Goal: Information Seeking & Learning: Check status

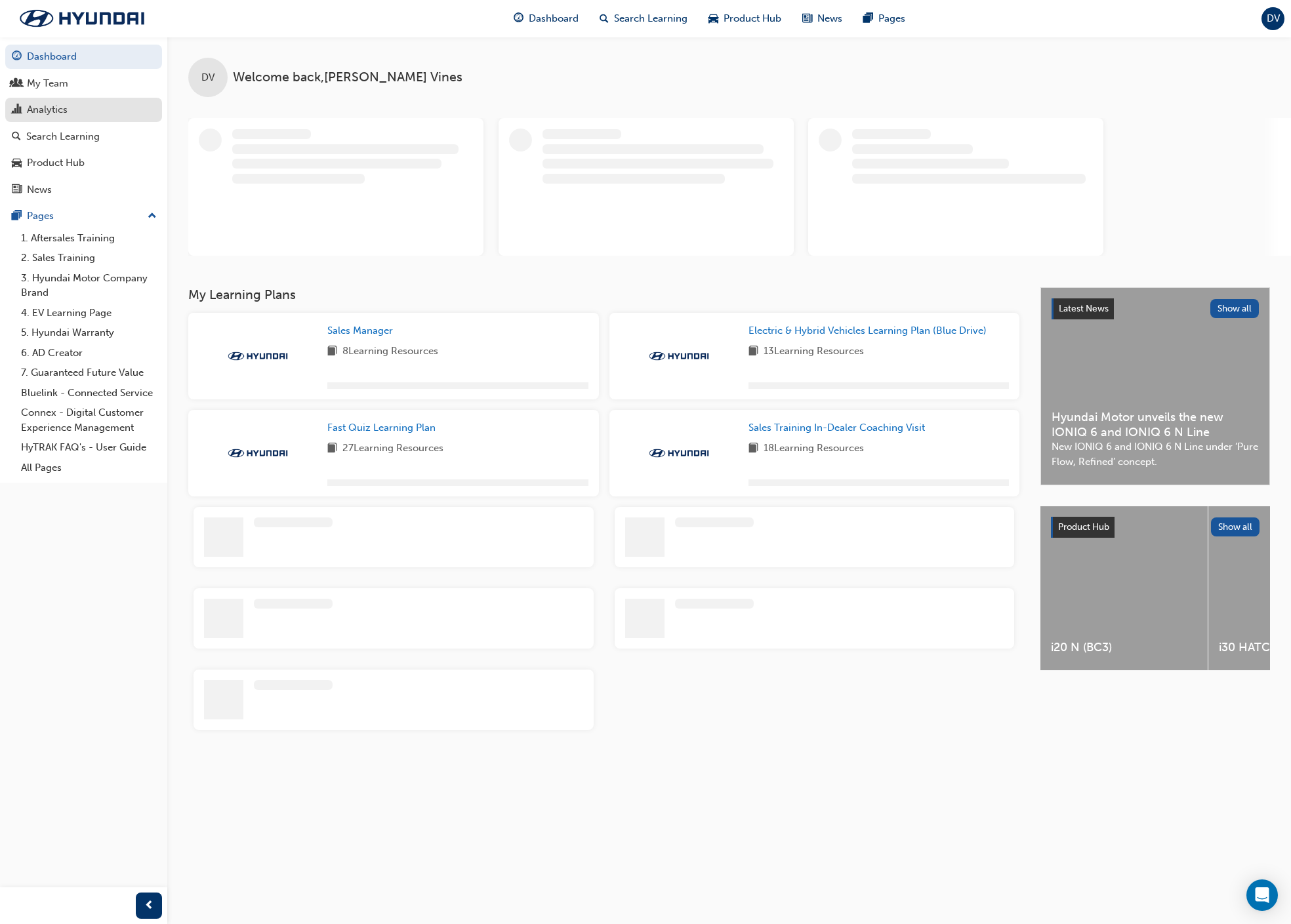
click at [79, 104] on div "Analytics" at bounding box center [83, 110] width 143 height 16
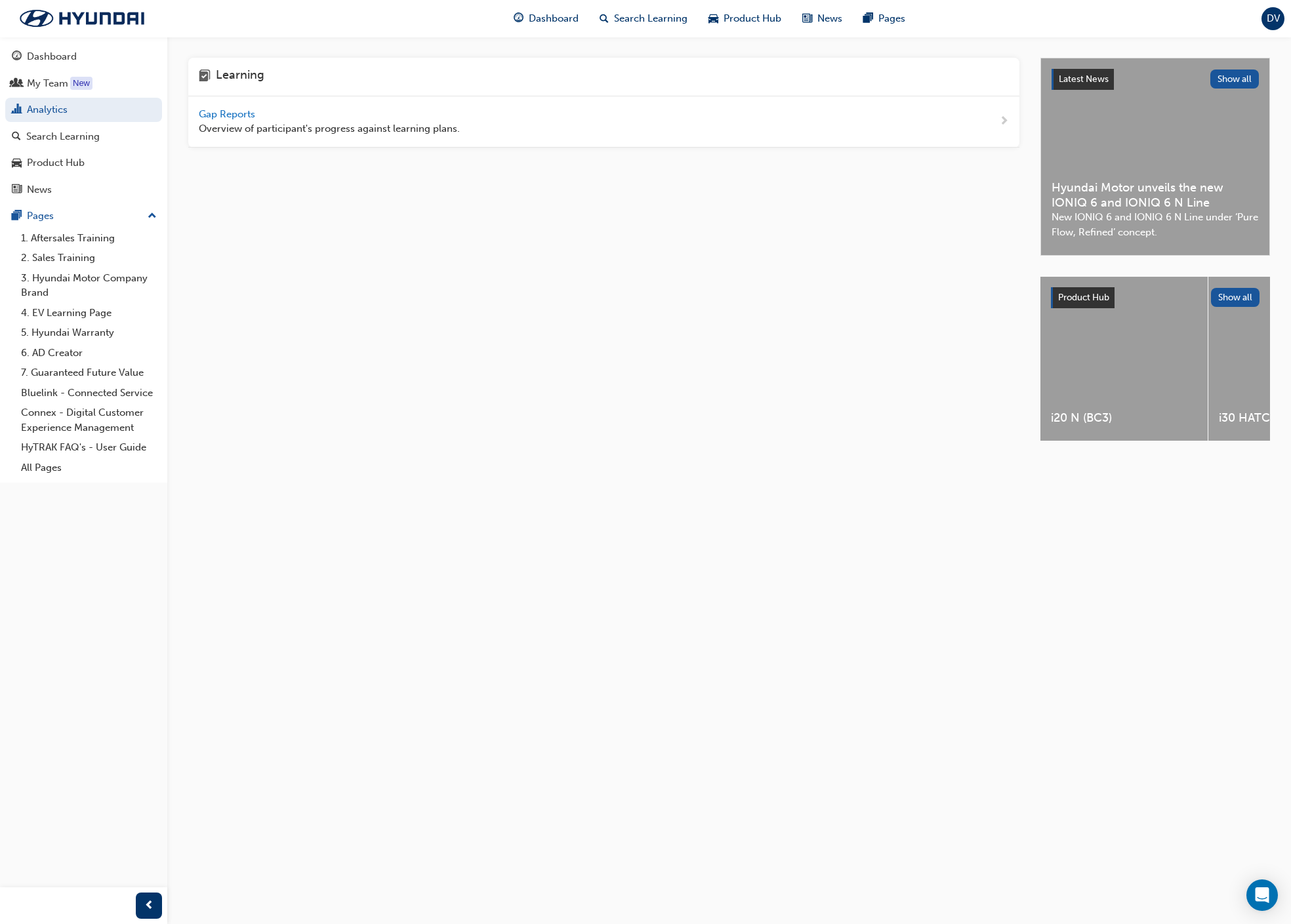
click at [254, 116] on span "Gap Reports" at bounding box center [228, 114] width 59 height 11
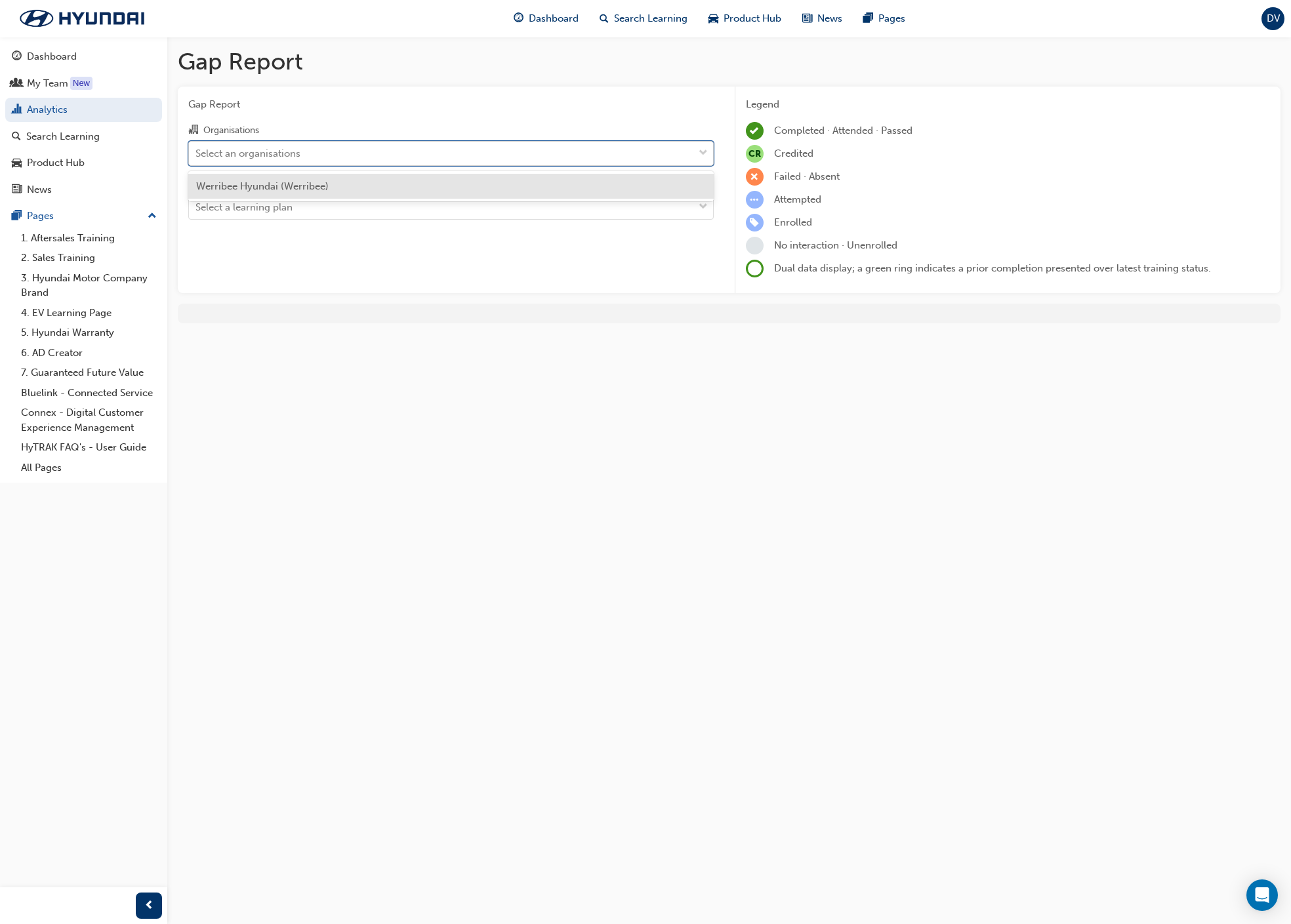
click at [285, 155] on div "Select an organisations" at bounding box center [248, 153] width 105 height 15
click at [197, 155] on input "Organisations option Werribee Hyundai (Werribee) focused, 1 of 1. 1 result avai…" at bounding box center [196, 152] width 2 height 11
click at [302, 187] on span "Werribee Hyundai (Werribee)" at bounding box center [262, 186] width 133 height 11
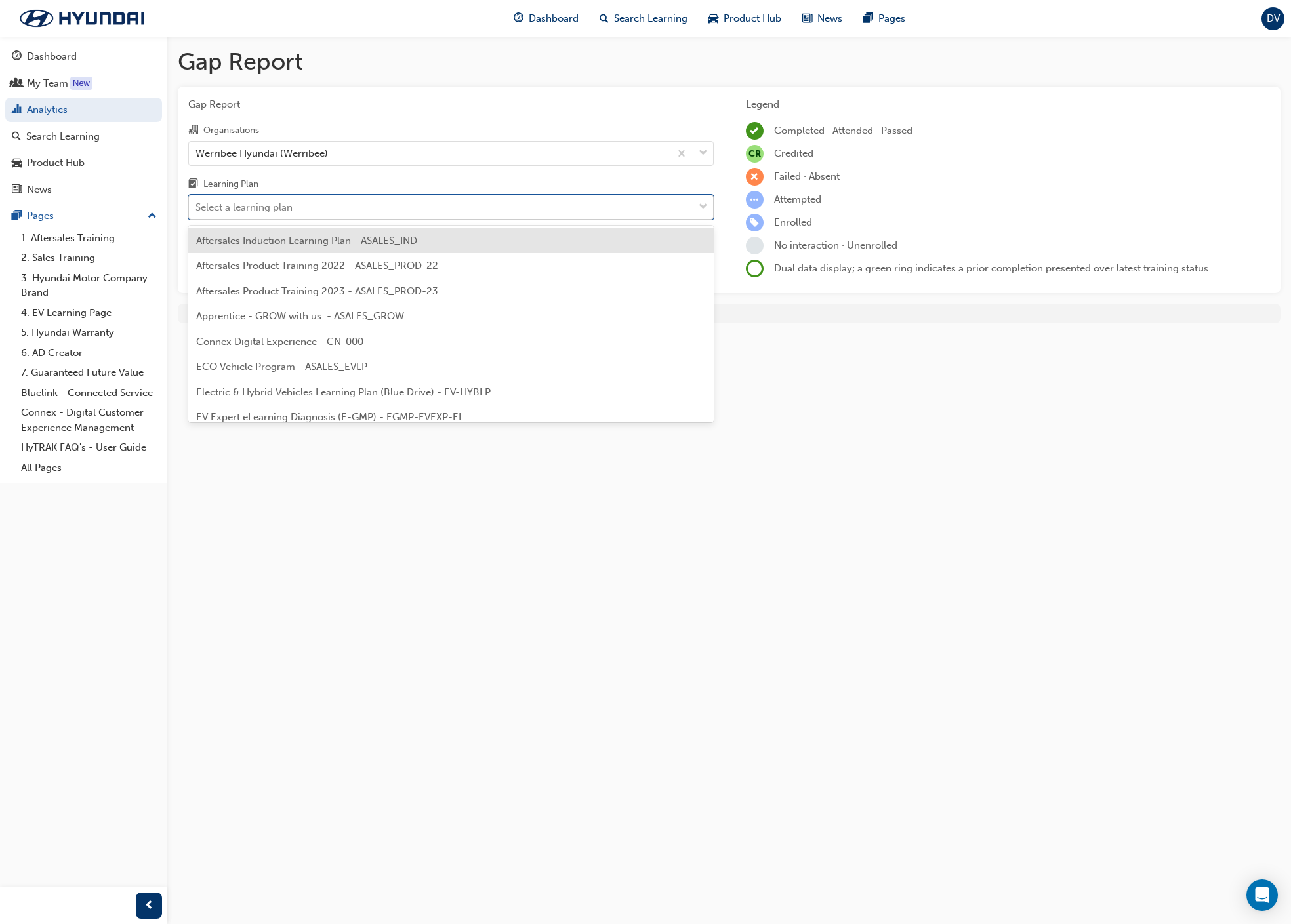
click at [302, 208] on div "Select a learning plan" at bounding box center [441, 208] width 505 height 23
click at [197, 208] on input "Learning Plan option Aftersales Induction Learning Plan - ASALES_IND focused, 1…" at bounding box center [196, 207] width 2 height 11
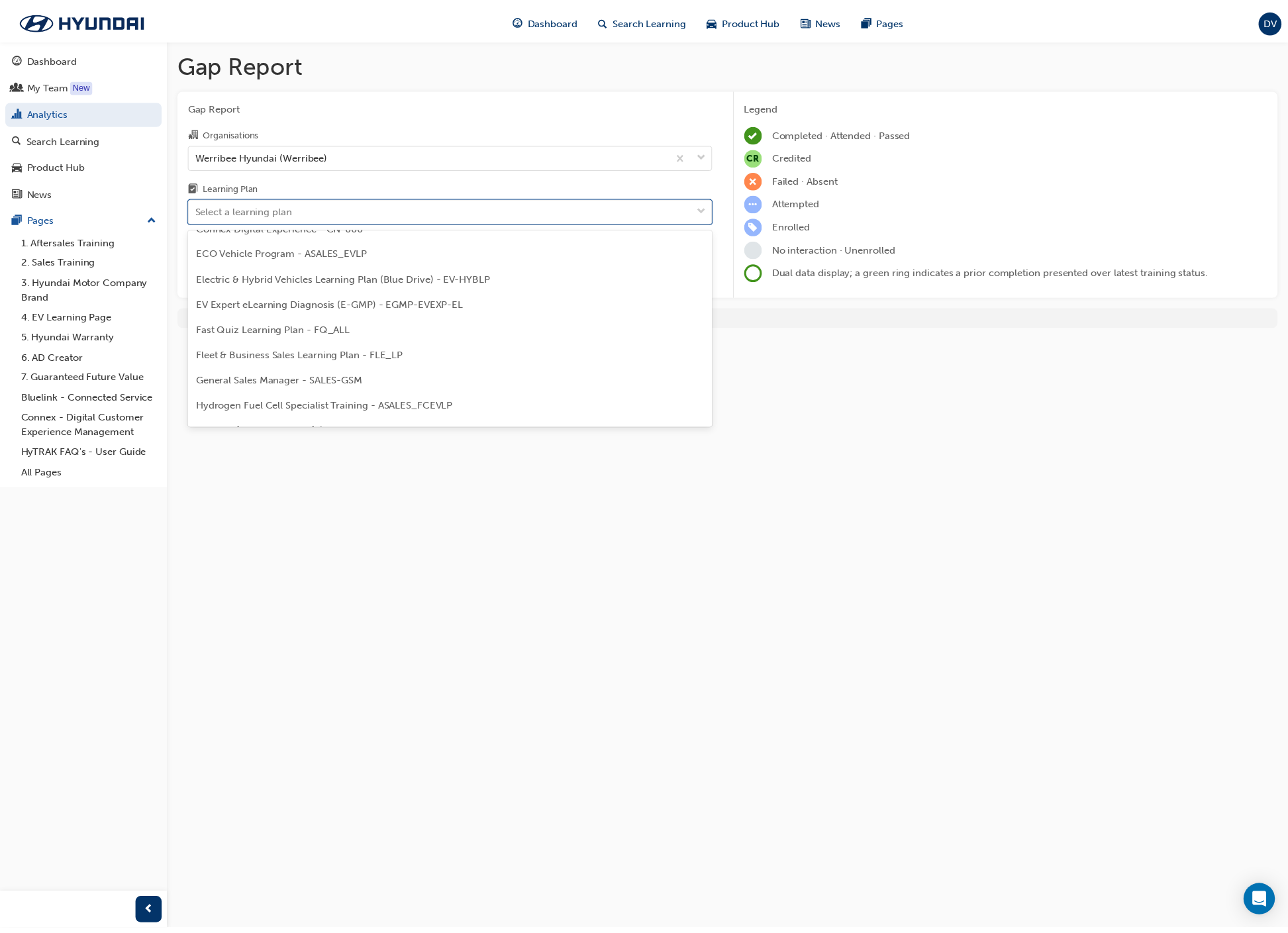
scroll to position [123, 0]
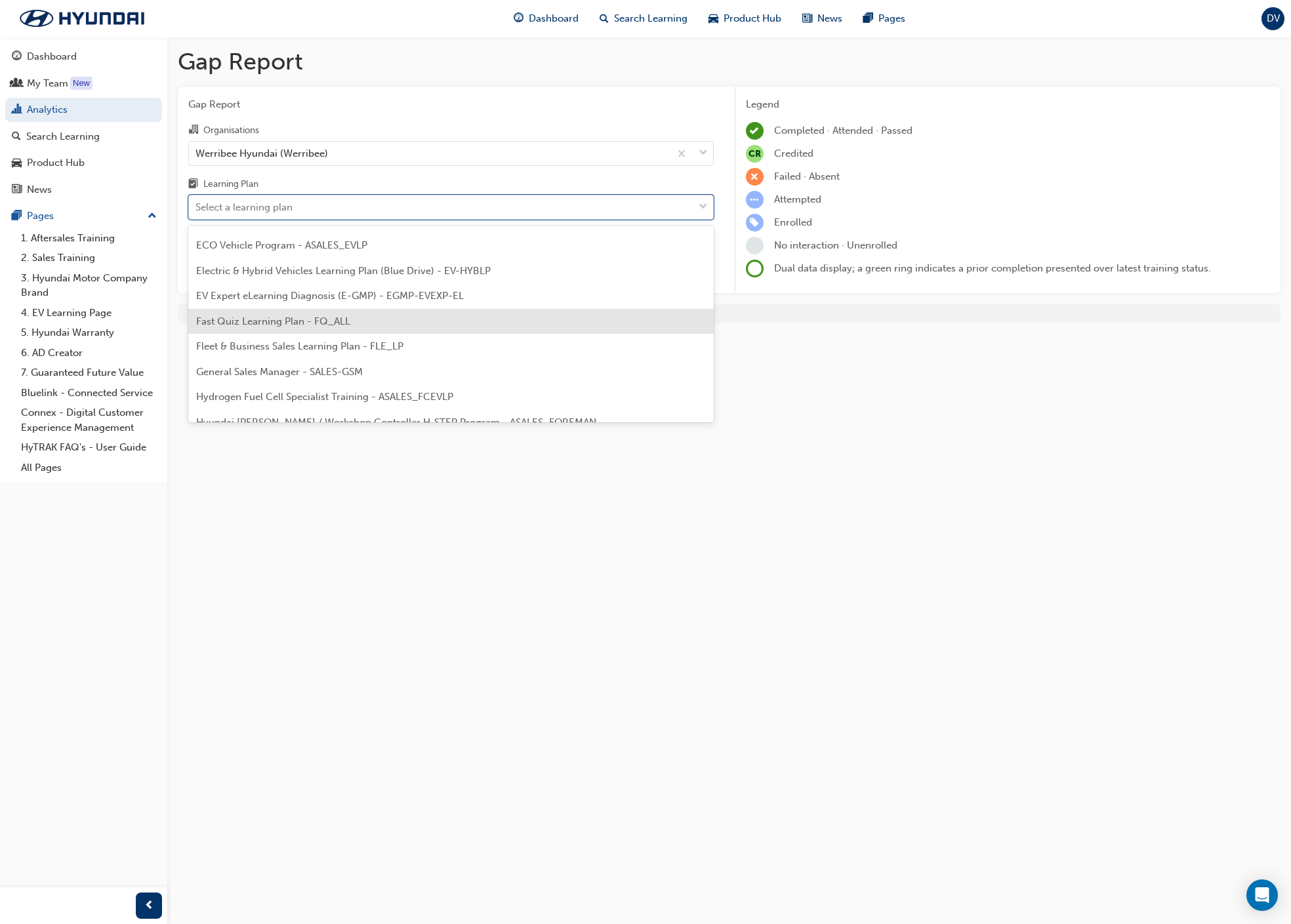
click at [345, 332] on div "Fast Quiz Learning Plan - FQ_ALL" at bounding box center [451, 321] width 526 height 25
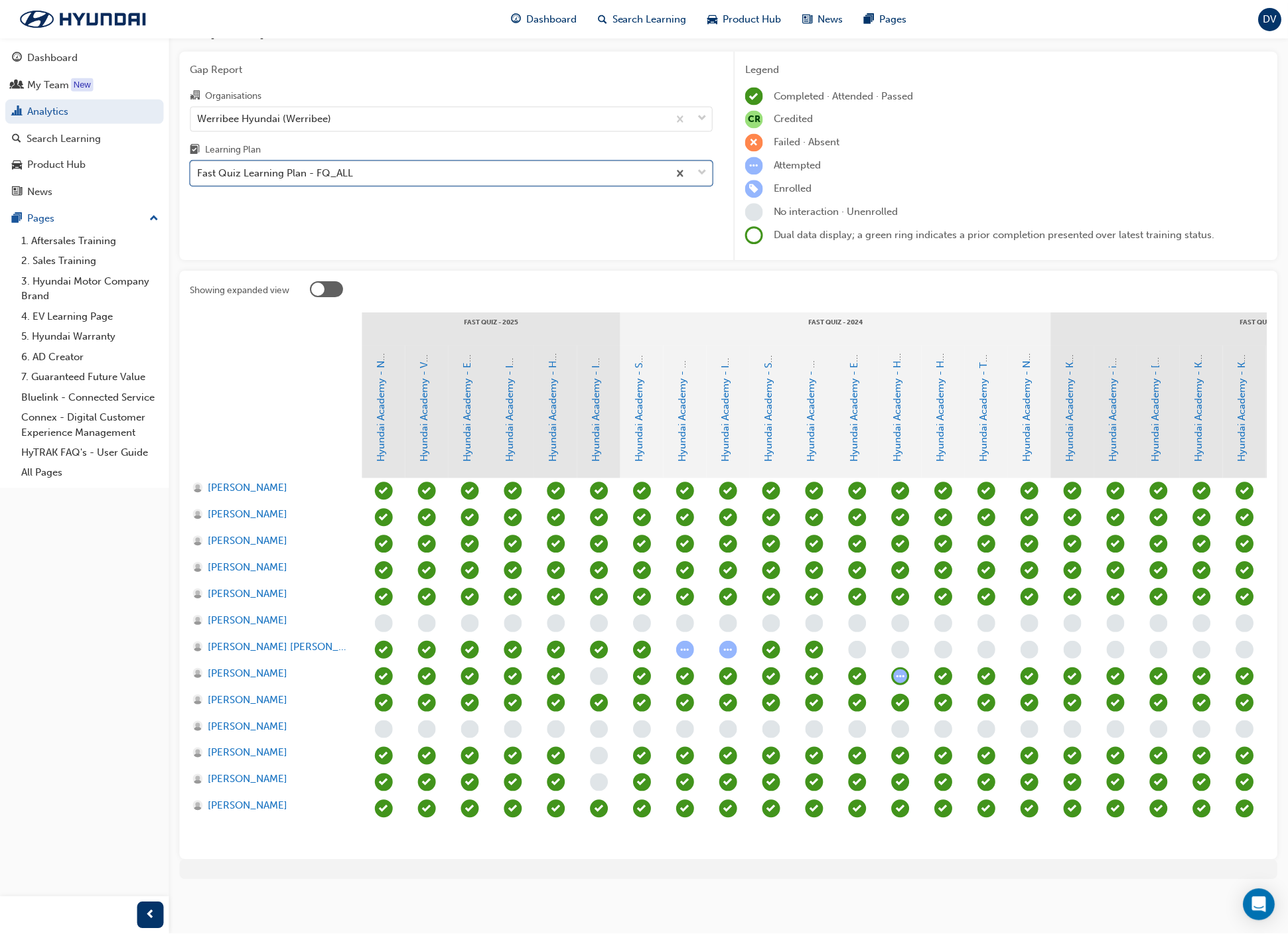
scroll to position [51, 0]
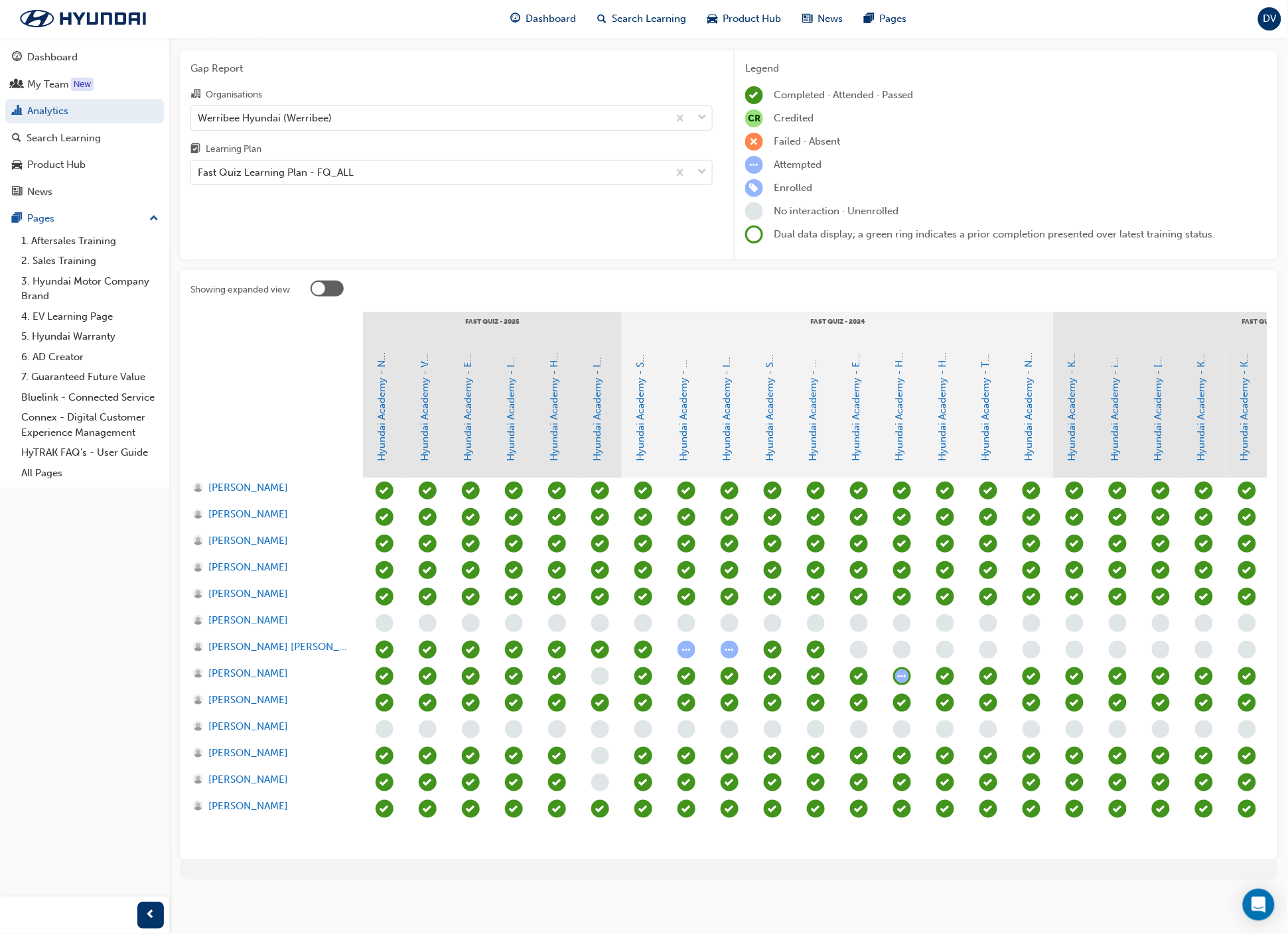
click at [332, 199] on div "Gap Report Organisations Werribee Hyundai (Werribee) Learning Plan Fast Quiz Le…" at bounding box center [451, 155] width 543 height 209
click at [1279, 23] on div "DV" at bounding box center [1269, 19] width 23 height 23
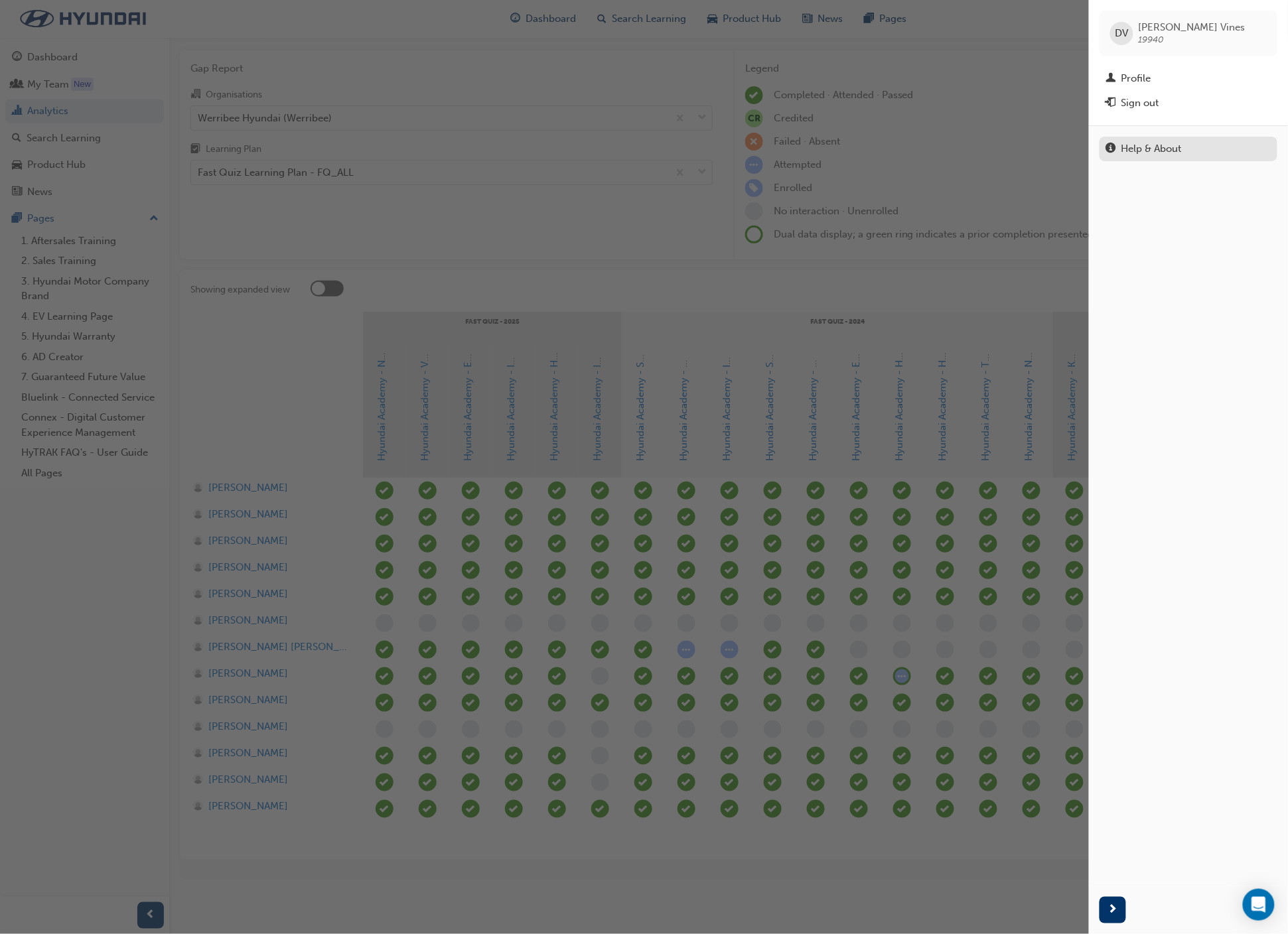
click at [1164, 148] on div "Help & About" at bounding box center [1151, 148] width 60 height 16
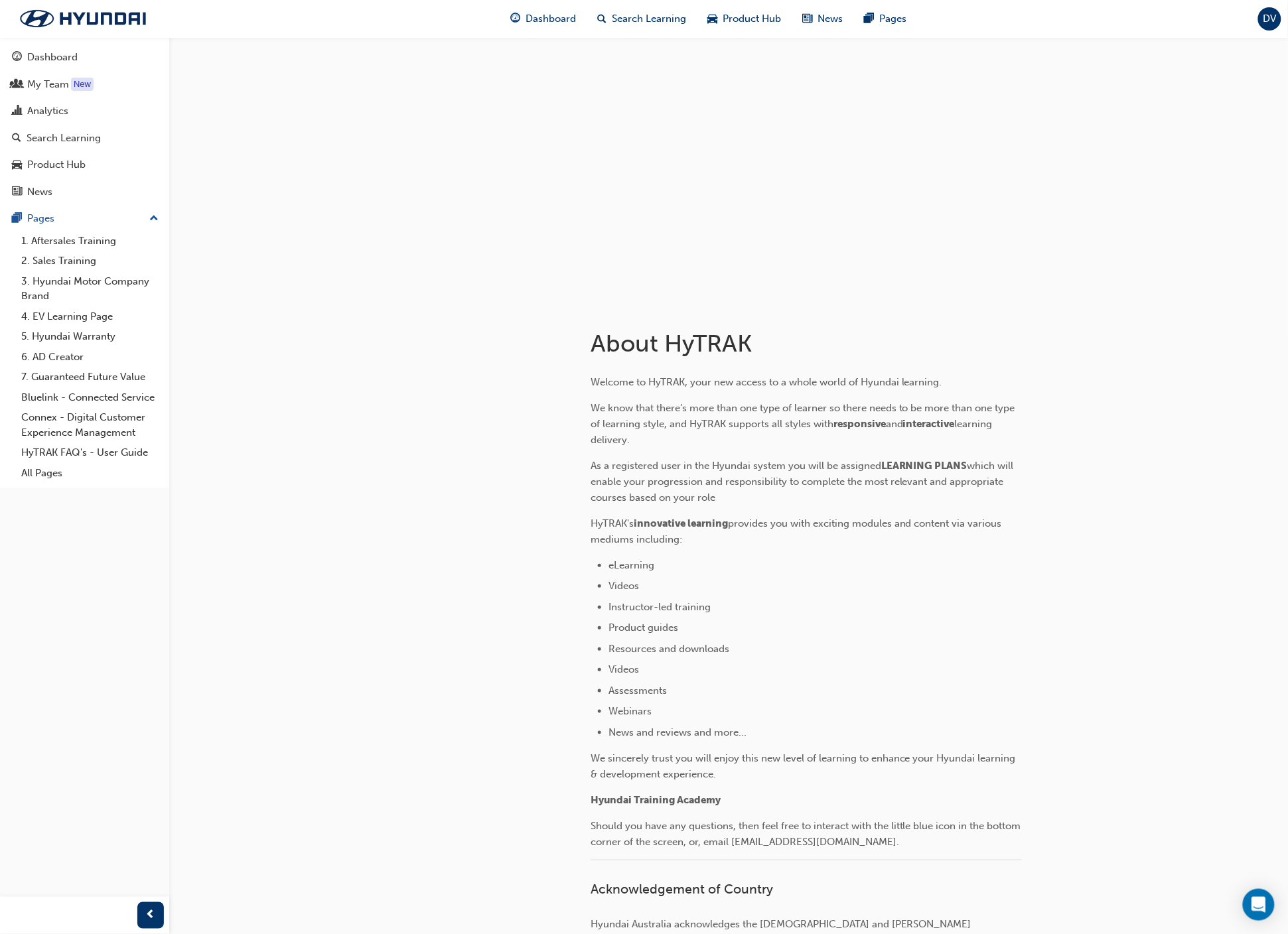
click at [1272, 16] on span "DV" at bounding box center [1270, 19] width 13 height 16
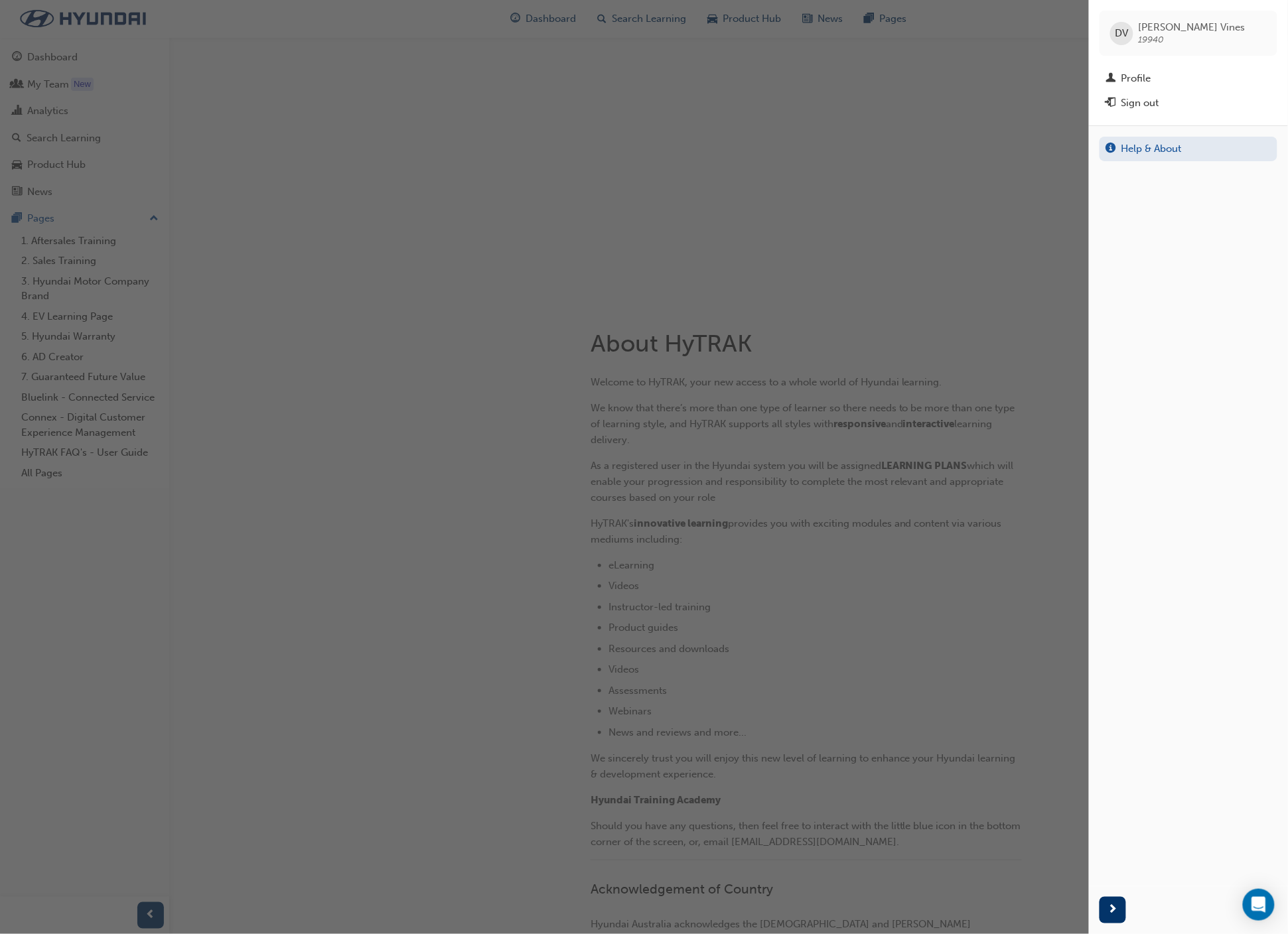
click at [1187, 29] on span "[PERSON_NAME]" at bounding box center [1192, 27] width 107 height 12
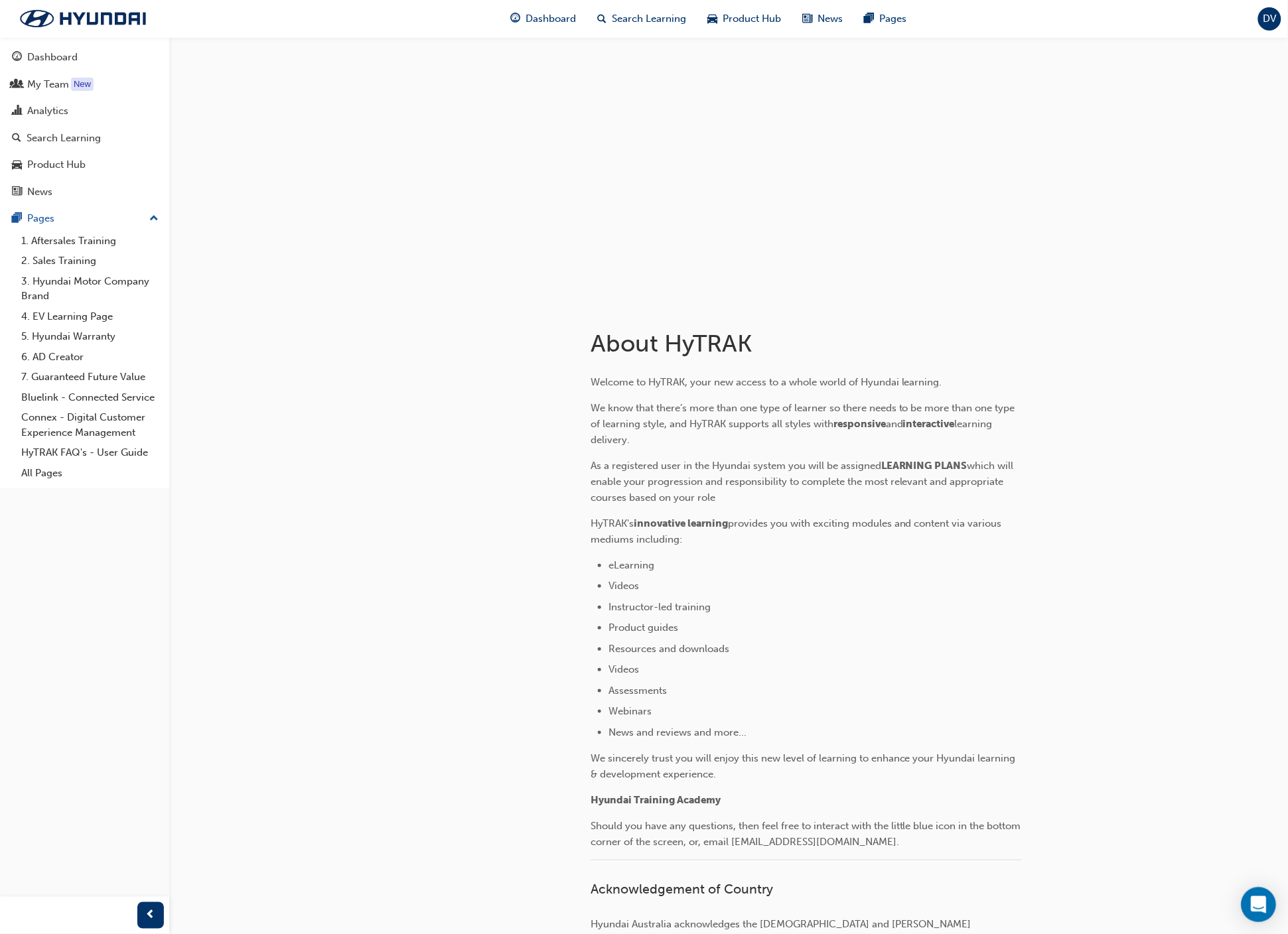
click at [1265, 910] on icon "Open Intercom Messenger" at bounding box center [1258, 904] width 16 height 17
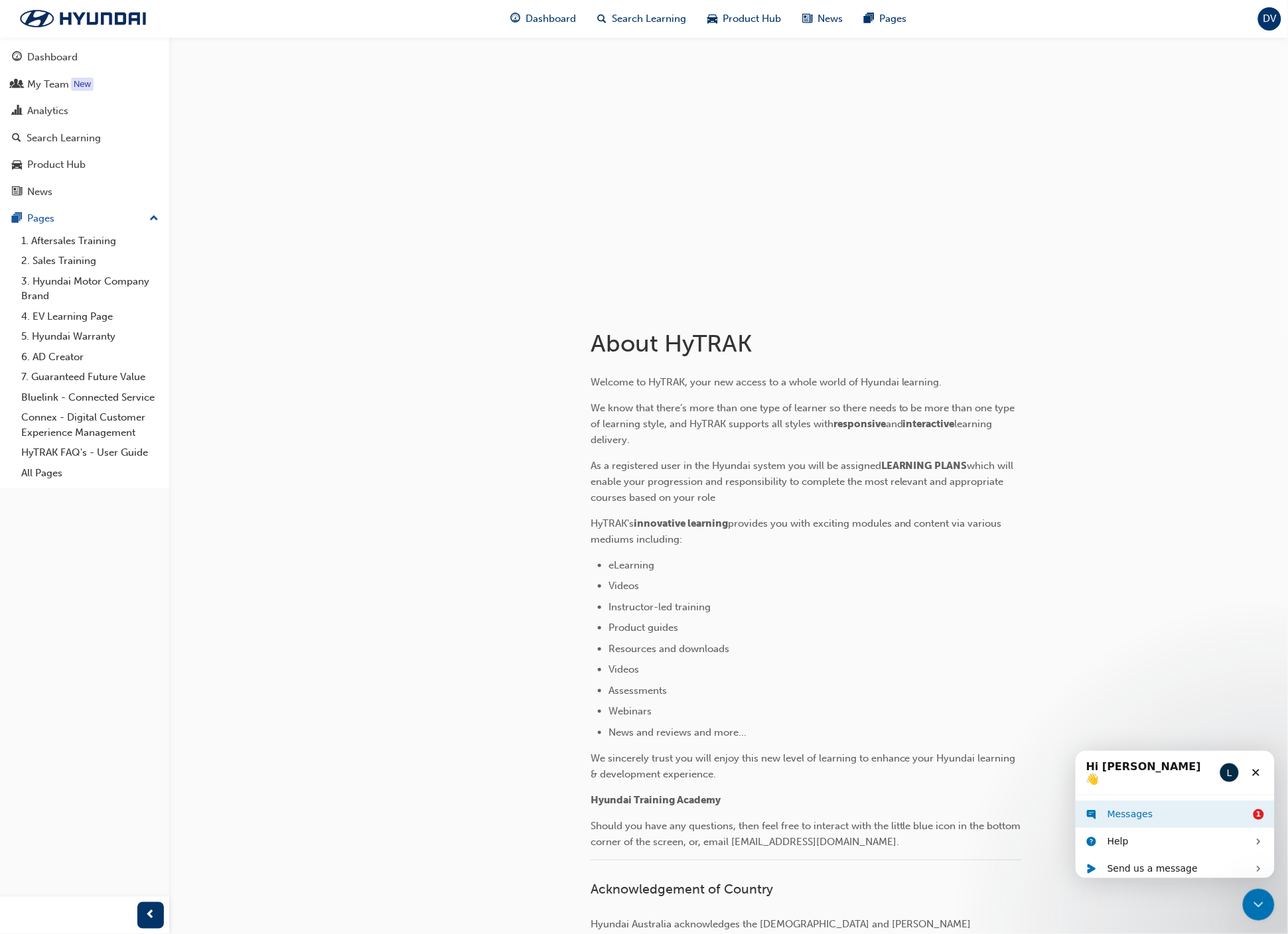
click at [1195, 806] on div "Messages" at bounding box center [1177, 813] width 141 height 14
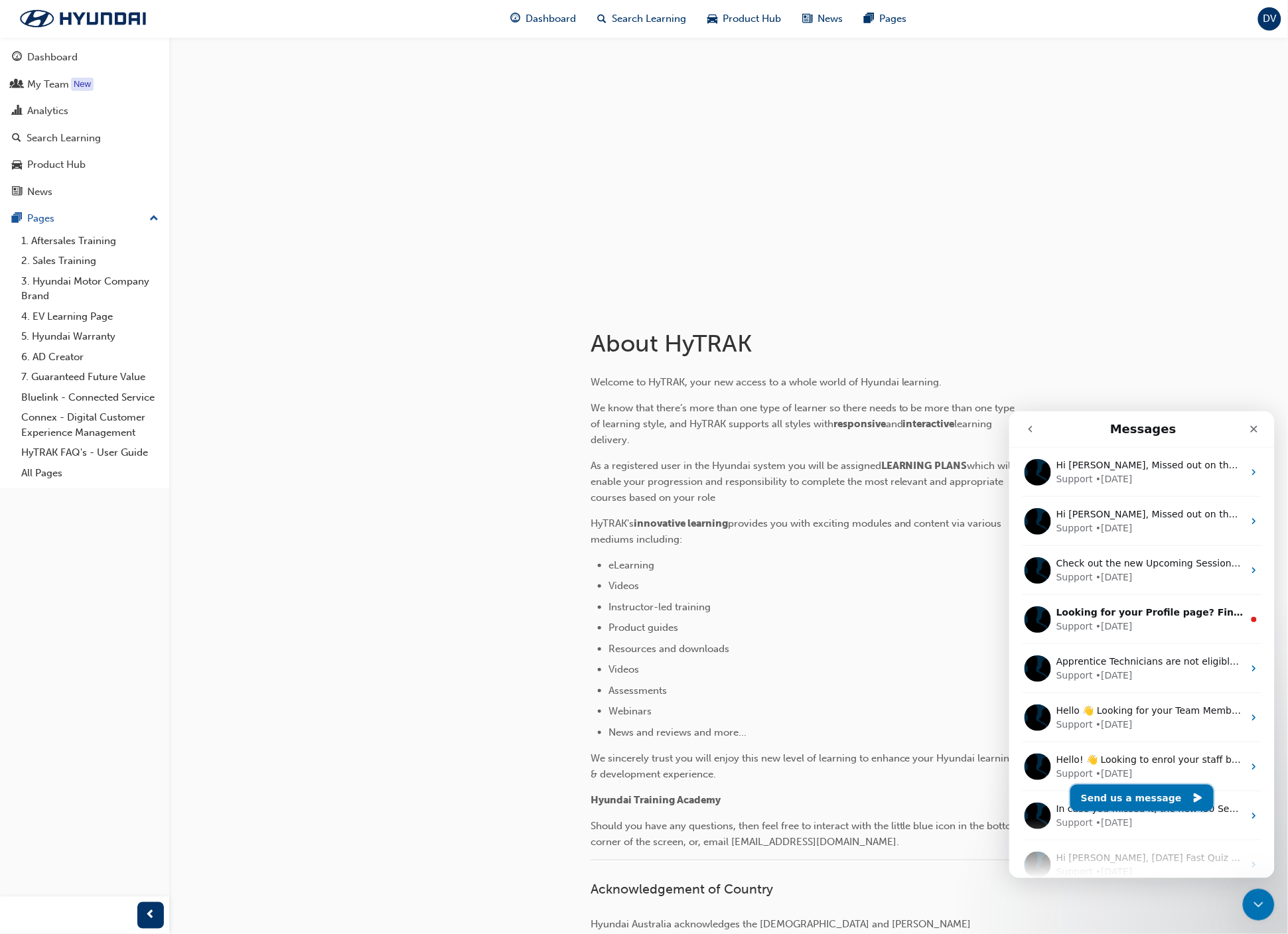
click at [1149, 798] on button "Send us a message" at bounding box center [1141, 797] width 143 height 26
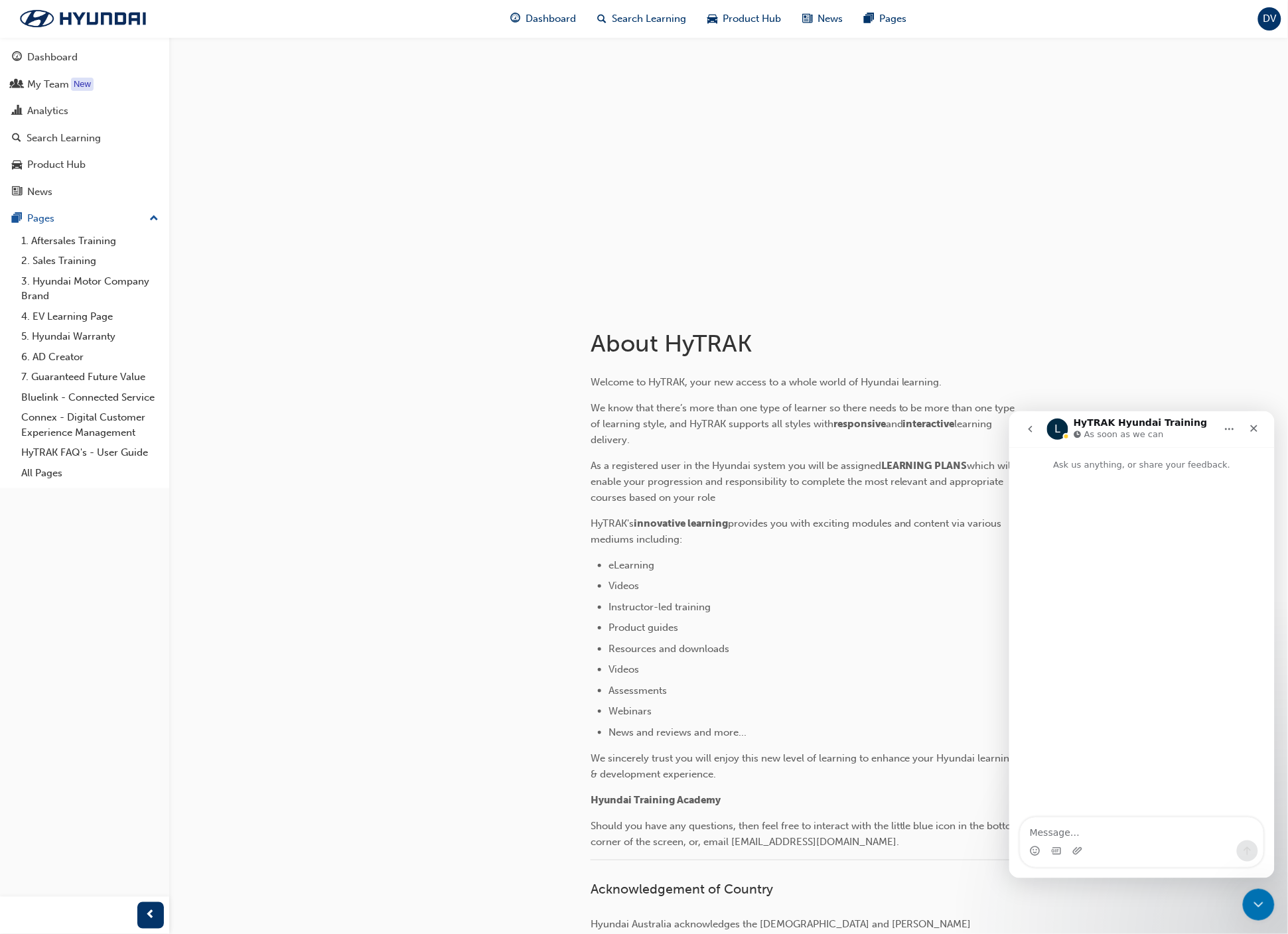
click at [1072, 828] on textarea "Message…" at bounding box center [1140, 828] width 243 height 22
type textarea "hi team [PERSON_NAME] came from another dealer can we please get his previous t…"
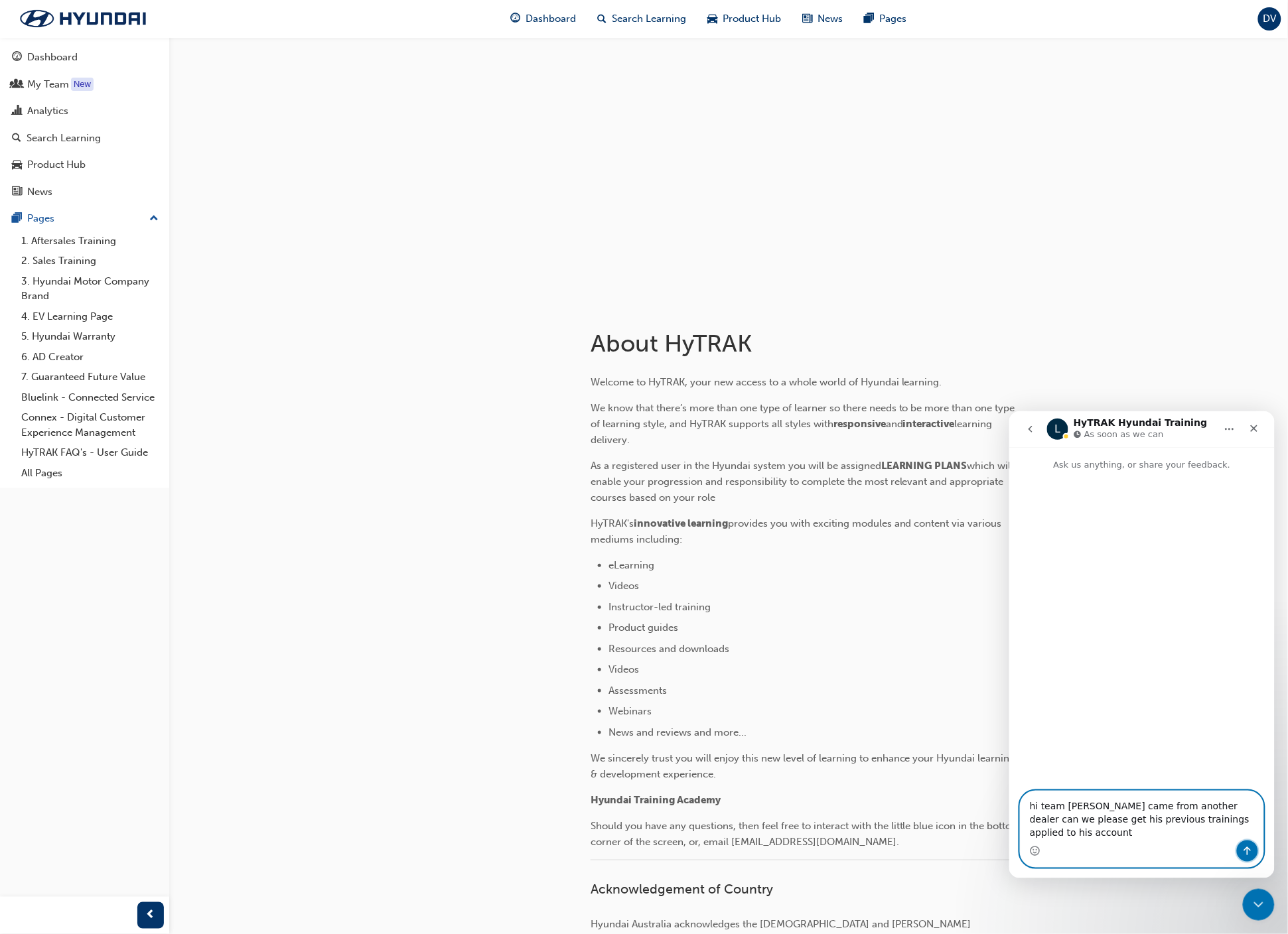
click at [1254, 852] on button "Send a message…" at bounding box center [1247, 850] width 21 height 21
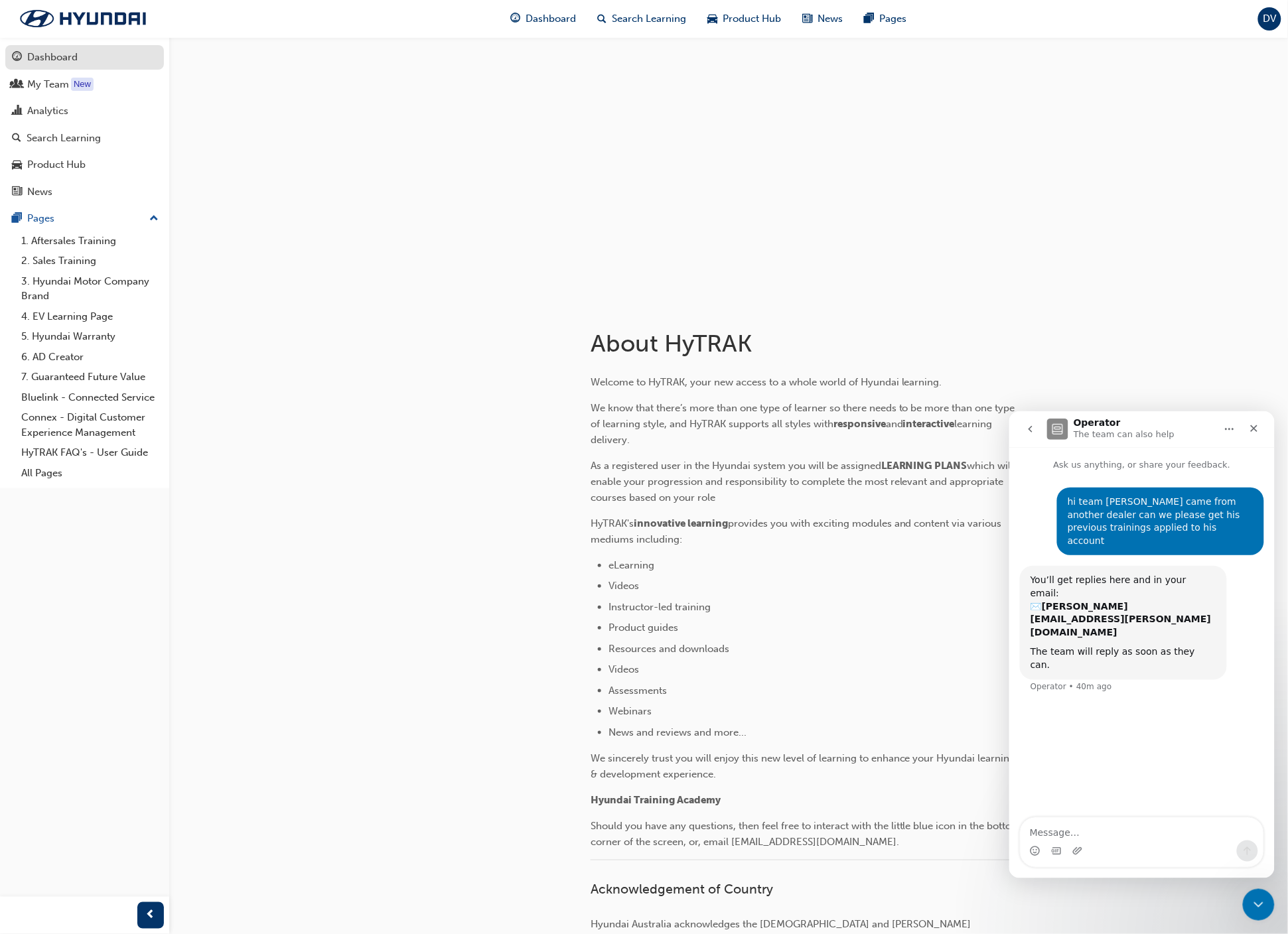
click at [67, 61] on div "Dashboard" at bounding box center [52, 57] width 50 height 16
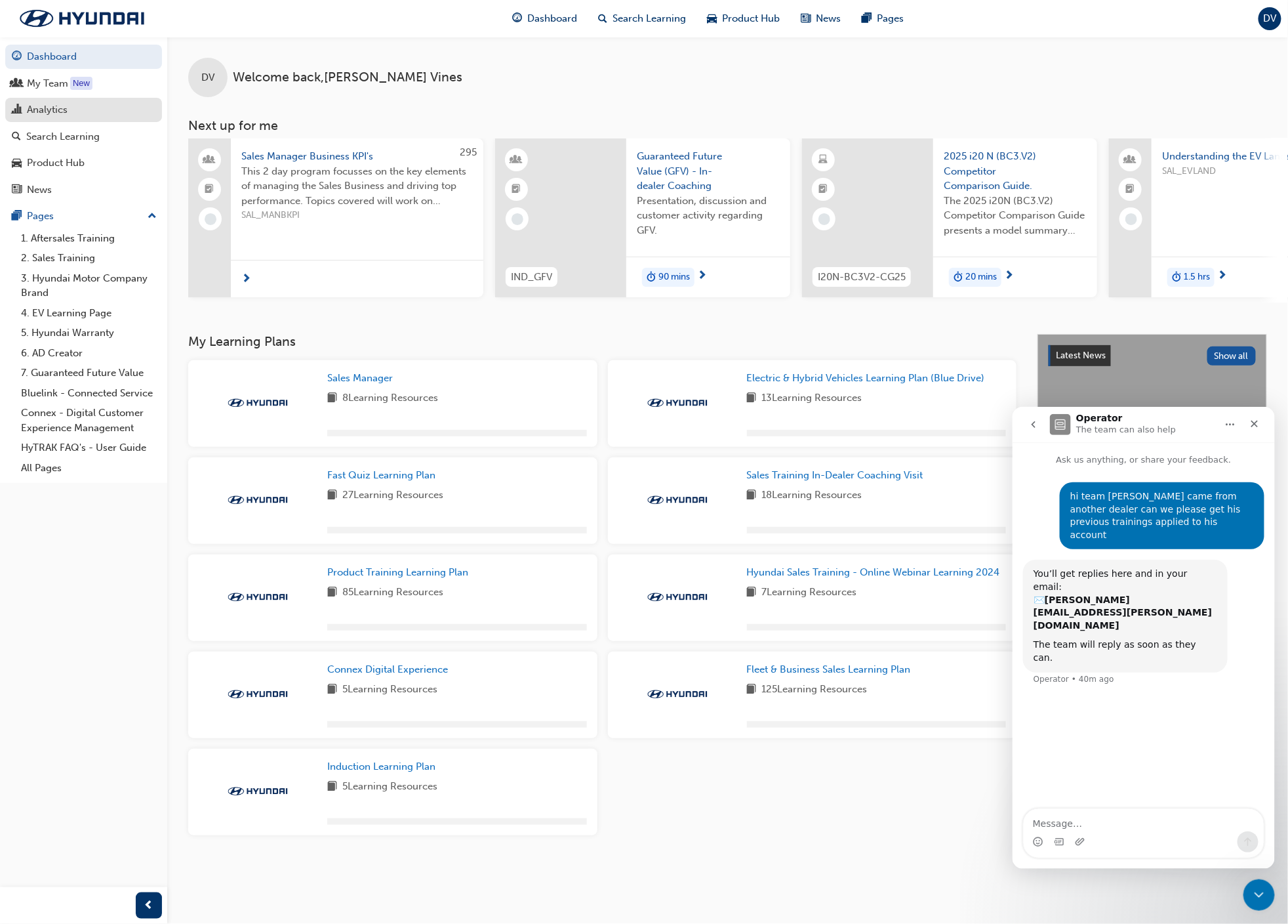
click at [68, 106] on div "Analytics" at bounding box center [83, 110] width 143 height 16
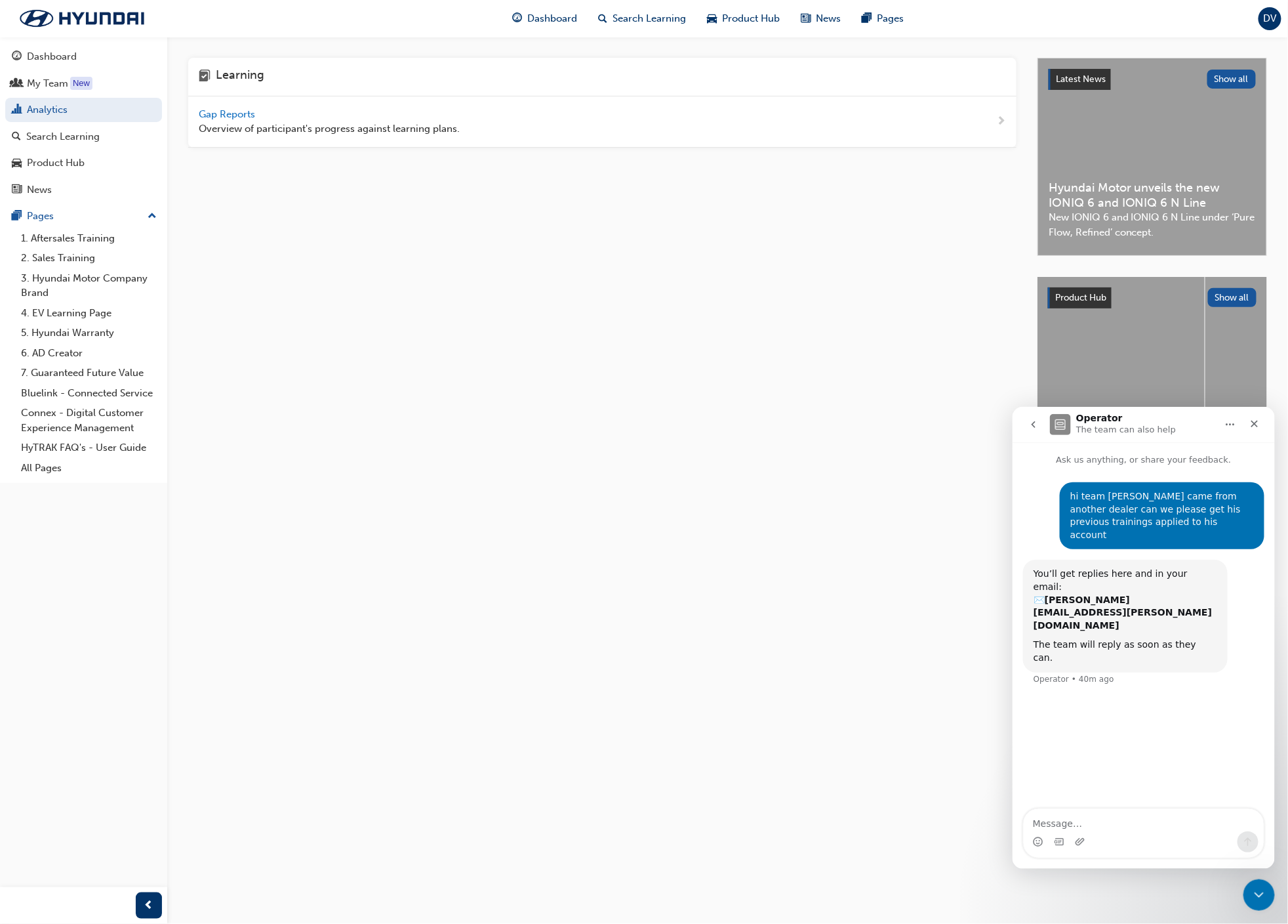
click at [244, 115] on span "Gap Reports" at bounding box center [228, 114] width 59 height 11
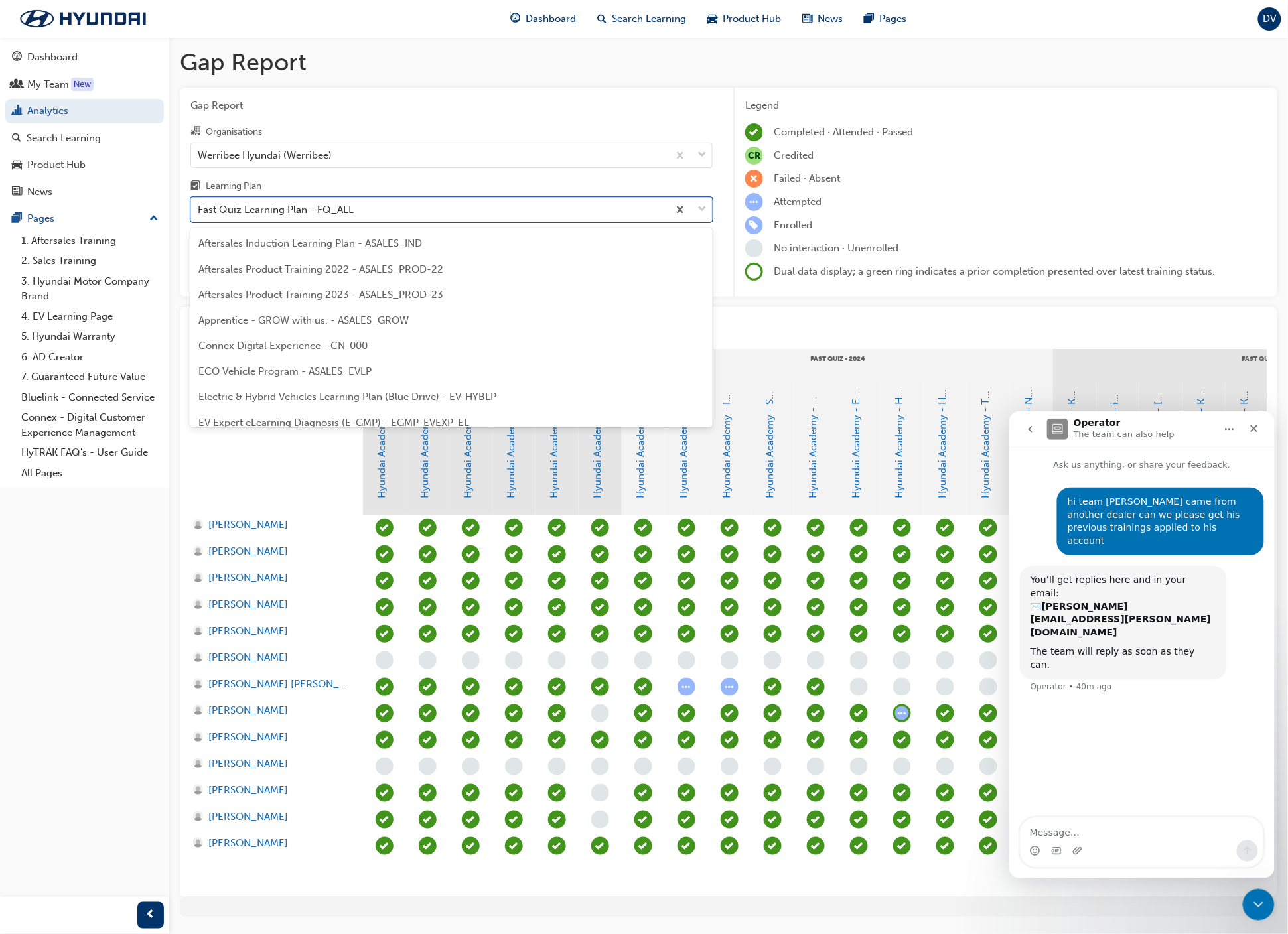
click at [296, 203] on div "Fast Quiz Learning Plan - FQ_ALL" at bounding box center [275, 210] width 156 height 16
click at [199, 203] on input "Learning Plan option Fast Quiz Learning Plan - FQ_ALL focused, 9 of 31. 31 resu…" at bounding box center [199, 209] width 2 height 12
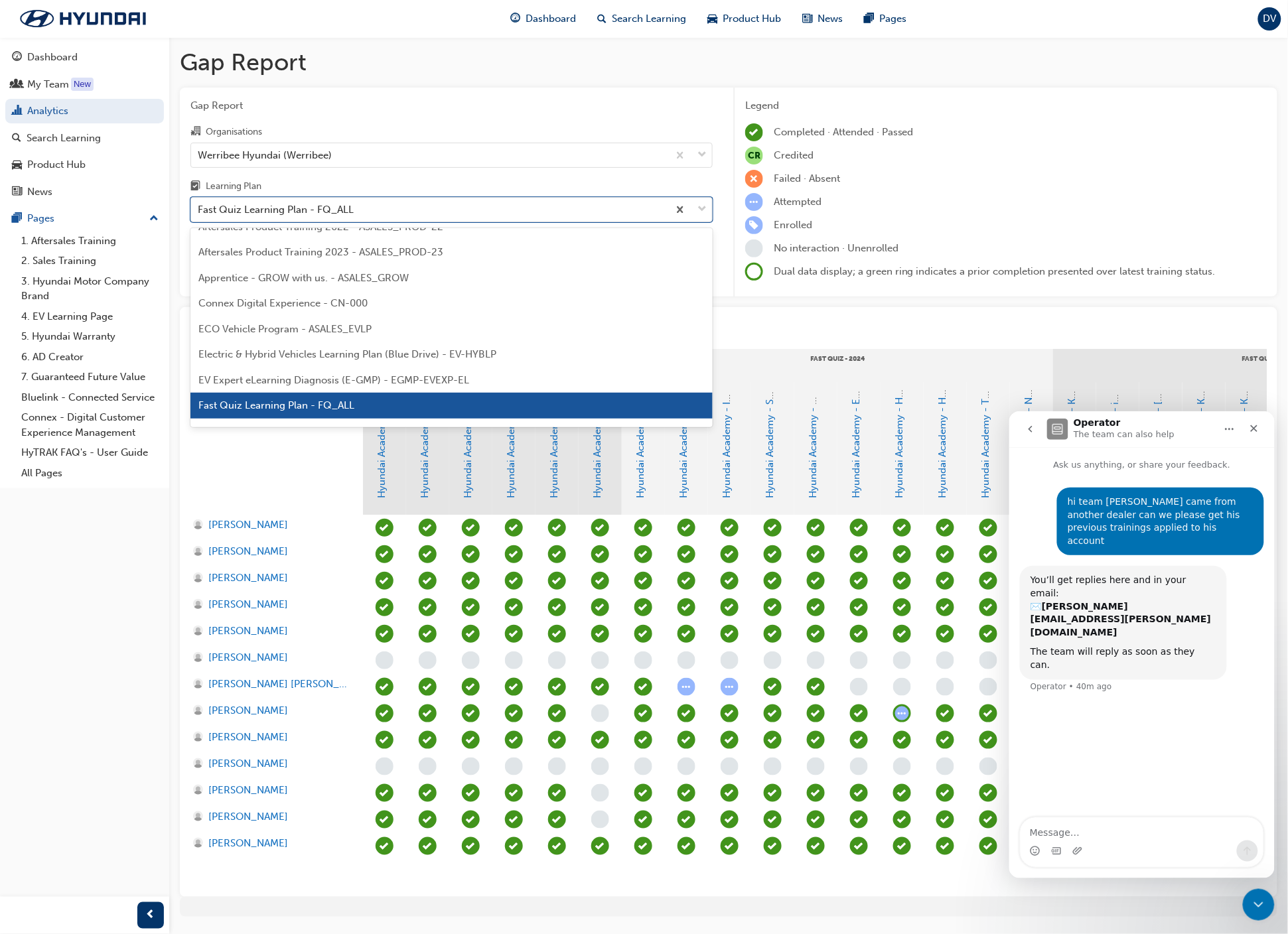
click at [335, 403] on span "Fast Quiz Learning Plan - FQ_ALL" at bounding box center [276, 405] width 156 height 12
